Goal: Transaction & Acquisition: Subscribe to service/newsletter

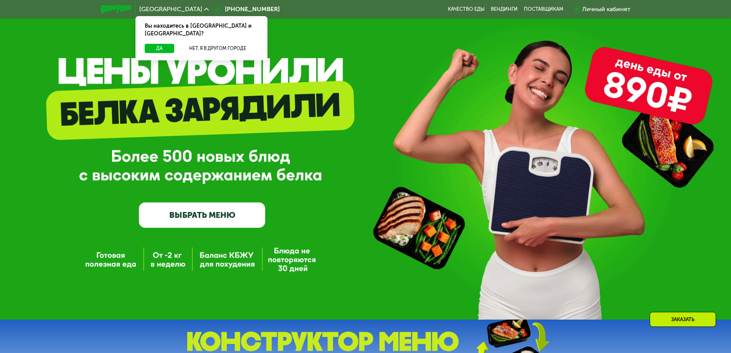
scroll to position [77, 0]
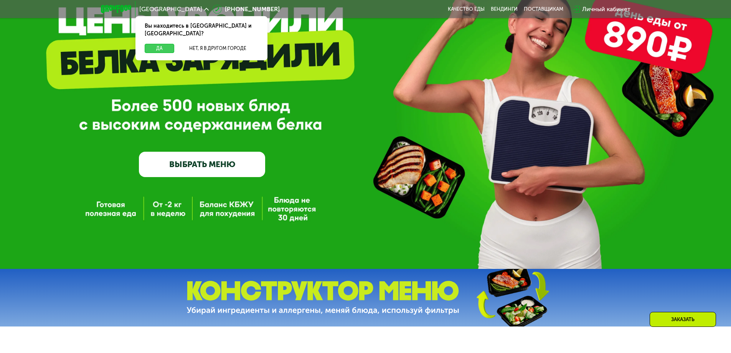
click at [160, 44] on button "Да" at bounding box center [160, 48] width 30 height 9
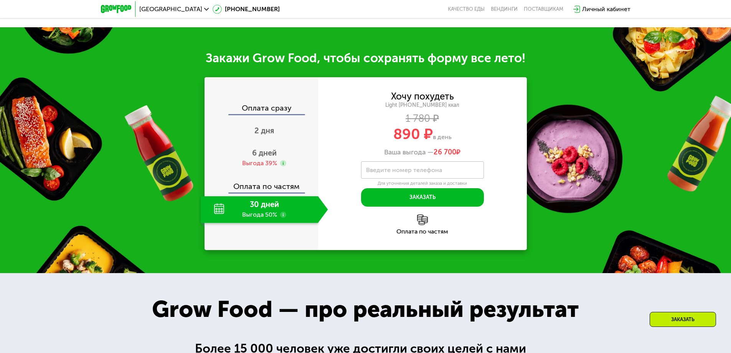
scroll to position [806, 0]
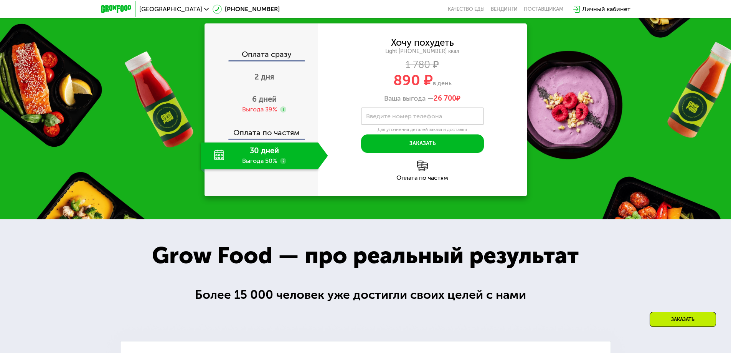
click at [263, 169] on div "30 дней Выгода 50%" at bounding box center [259, 155] width 117 height 27
click at [261, 169] on div "30 дней Выгода 50%" at bounding box center [259, 155] width 117 height 27
click at [267, 104] on span "6 дней" at bounding box center [264, 98] width 25 height 9
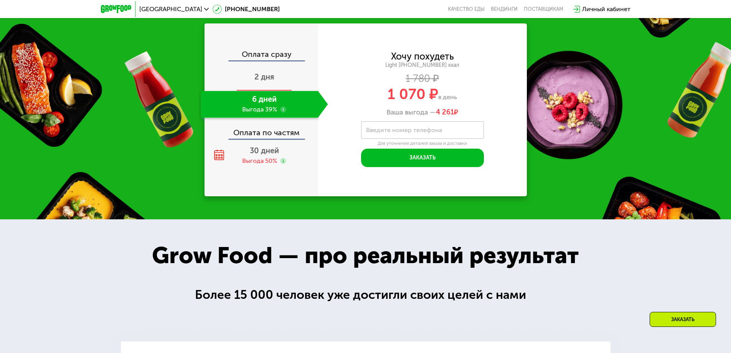
click at [264, 81] on span "2 дня" at bounding box center [264, 76] width 20 height 9
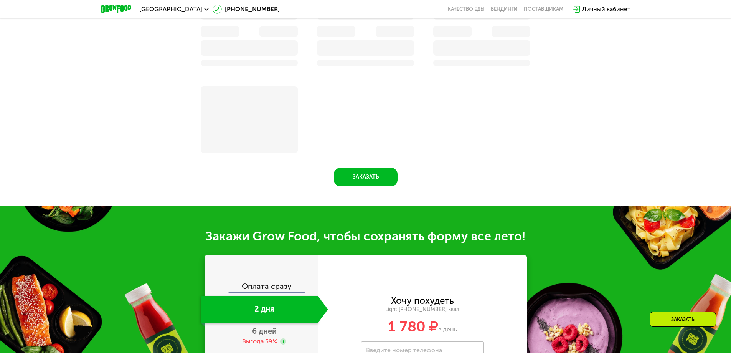
scroll to position [971, 0]
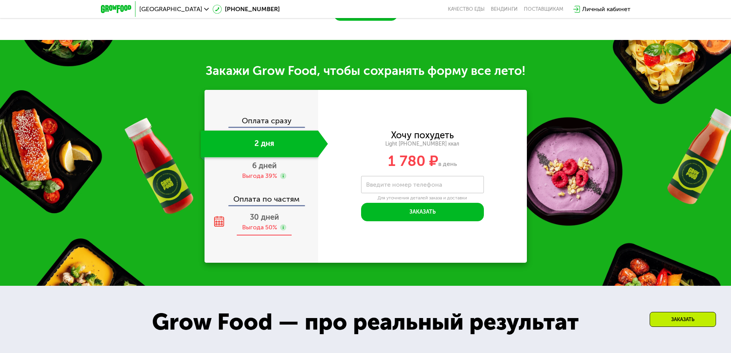
click at [259, 227] on div "Выгода 50%" at bounding box center [259, 227] width 35 height 8
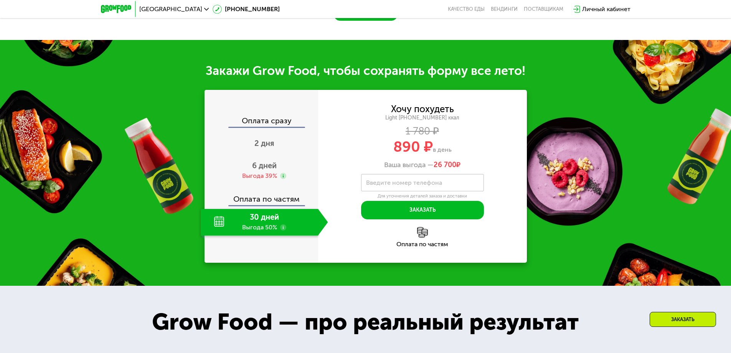
scroll to position [806, 0]
drag, startPoint x: 433, startPoint y: 166, endPoint x: 463, endPoint y: 166, distance: 29.9
click at [463, 166] on div "Ваша выгода — 26 700 ₽" at bounding box center [422, 165] width 209 height 8
drag, startPoint x: 431, startPoint y: 145, endPoint x: 384, endPoint y: 149, distance: 47.7
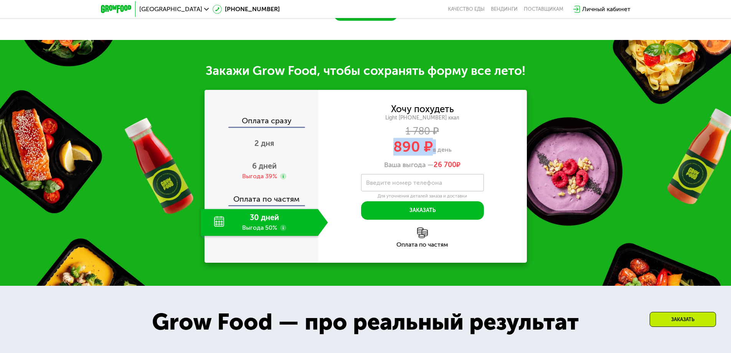
click at [384, 149] on div "890 ₽ в день" at bounding box center [422, 146] width 209 height 15
